Goal: Task Accomplishment & Management: Use online tool/utility

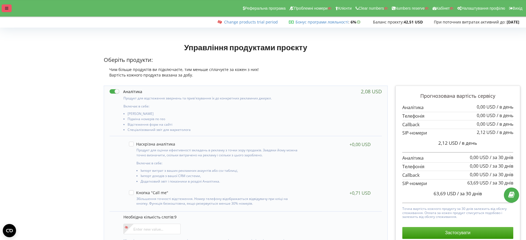
click at [6, 11] on div at bounding box center [7, 8] width 10 height 8
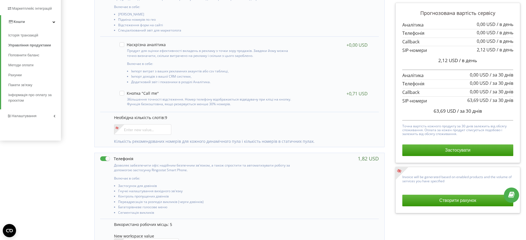
scroll to position [104, 0]
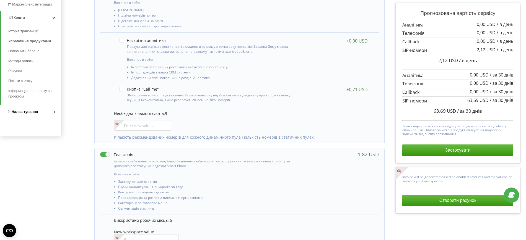
click at [33, 111] on span "Налаштування" at bounding box center [25, 112] width 26 height 4
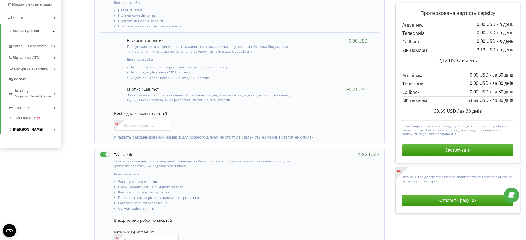
click at [28, 129] on span "[PERSON_NAME]" at bounding box center [28, 130] width 30 height 6
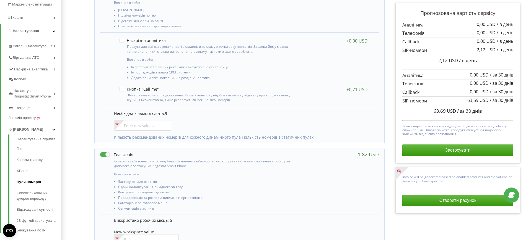
click at [35, 181] on link "Пули номерів" at bounding box center [39, 182] width 44 height 11
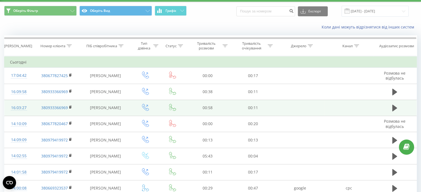
scroll to position [28, 0]
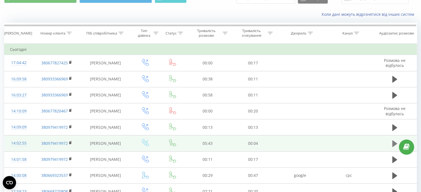
click at [393, 142] on icon at bounding box center [394, 143] width 5 height 7
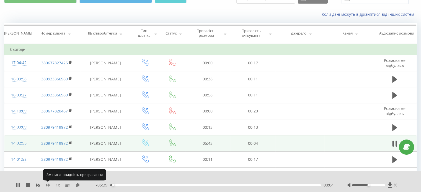
click at [49, 184] on icon at bounding box center [48, 185] width 4 height 4
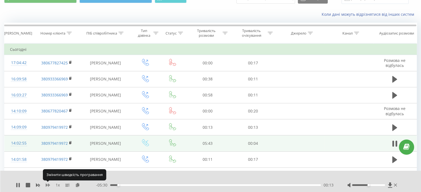
click at [49, 184] on icon at bounding box center [48, 185] width 4 height 4
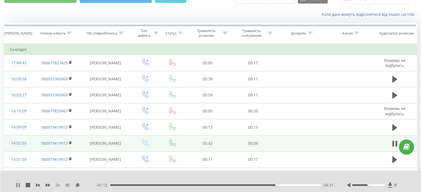
click at [18, 186] on icon at bounding box center [18, 185] width 4 height 4
